Goal: Information Seeking & Learning: Compare options

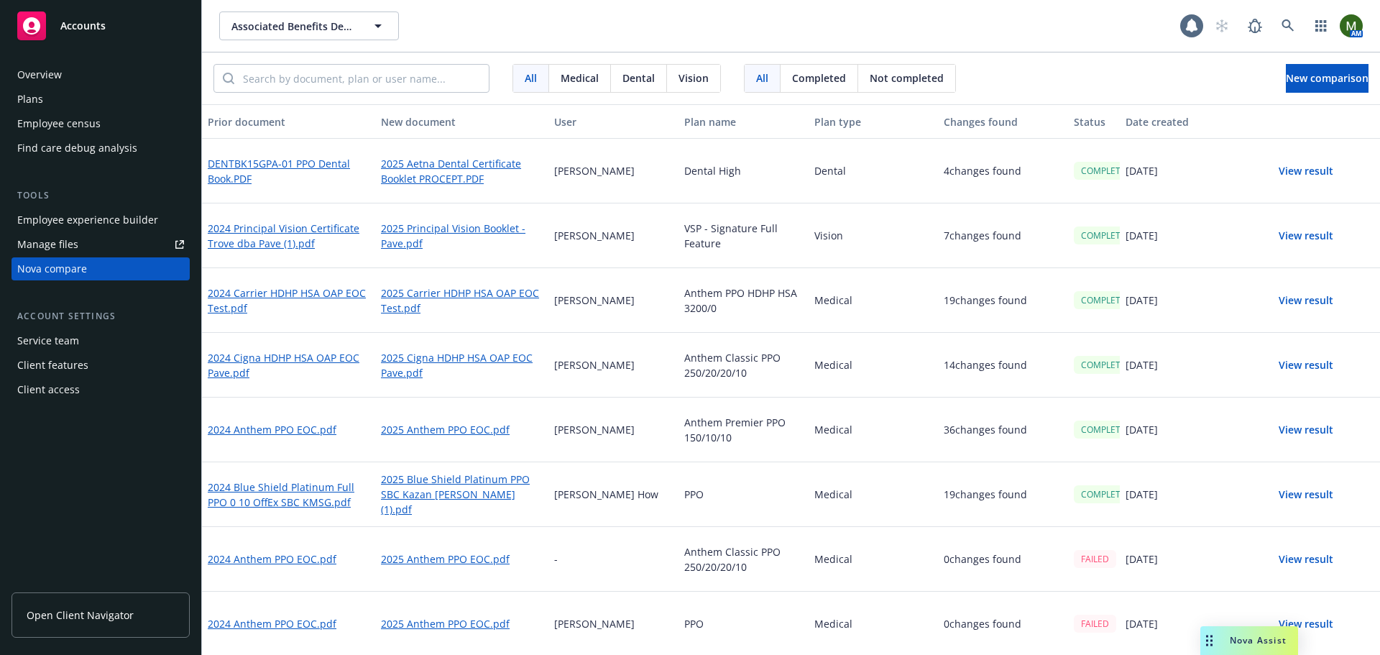
click at [1302, 234] on button "View result" at bounding box center [1306, 235] width 101 height 29
